Goal: Task Accomplishment & Management: Manage account settings

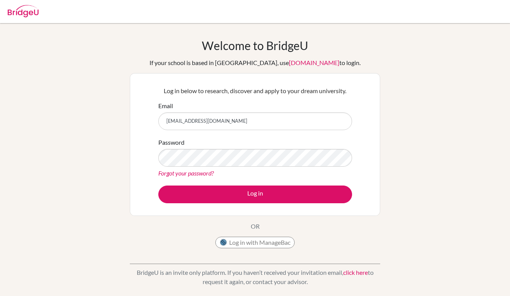
type input "[EMAIL_ADDRESS][DOMAIN_NAME]"
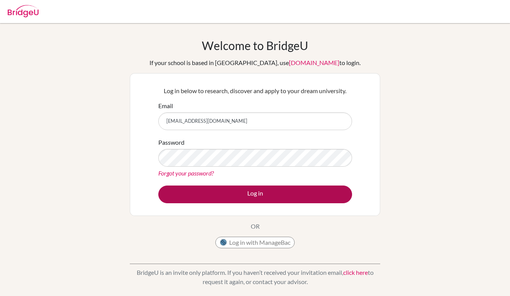
click at [269, 192] on button "Log in" at bounding box center [255, 195] width 194 height 18
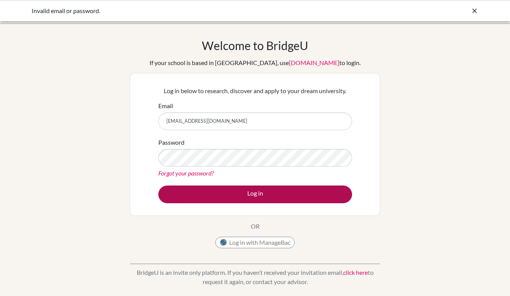
click at [264, 196] on button "Log in" at bounding box center [255, 195] width 194 height 18
click at [270, 194] on button "Log in" at bounding box center [255, 195] width 194 height 18
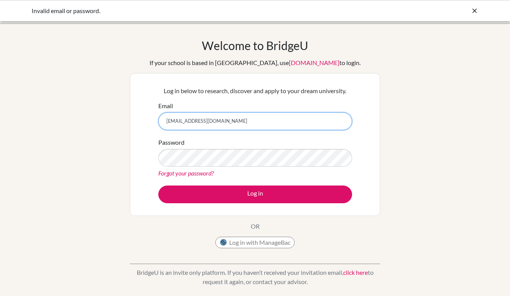
click at [288, 123] on input "[EMAIL_ADDRESS][DOMAIN_NAME]" at bounding box center [255, 122] width 194 height 18
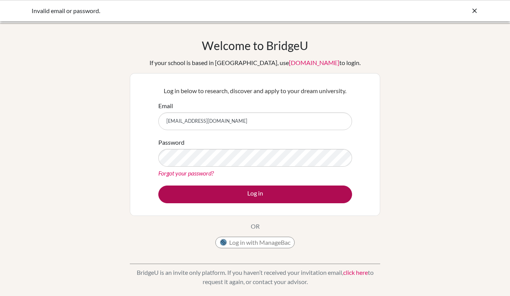
click at [276, 188] on button "Log in" at bounding box center [255, 195] width 194 height 18
